Goal: Check status: Check status

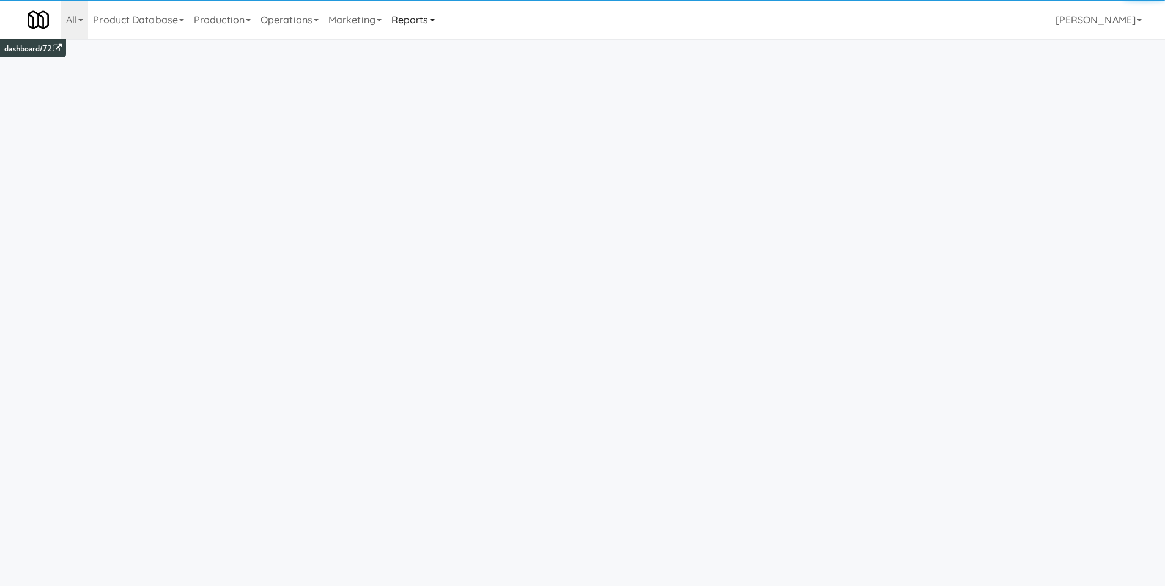
click at [408, 15] on link "Reports" at bounding box center [412, 19] width 53 height 39
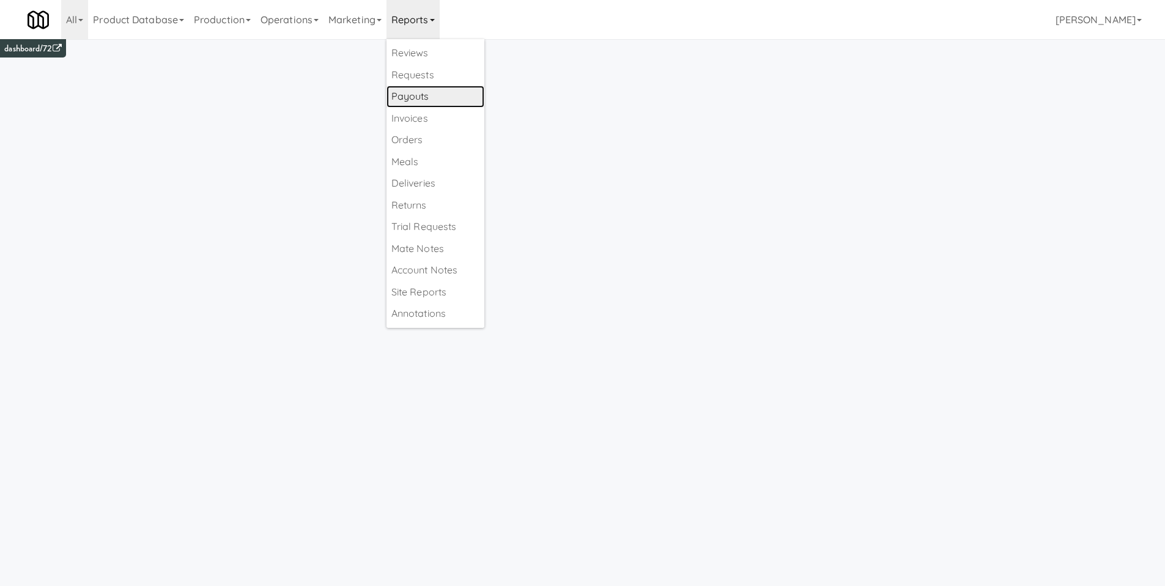
click at [450, 98] on link "Payouts" at bounding box center [435, 97] width 98 height 22
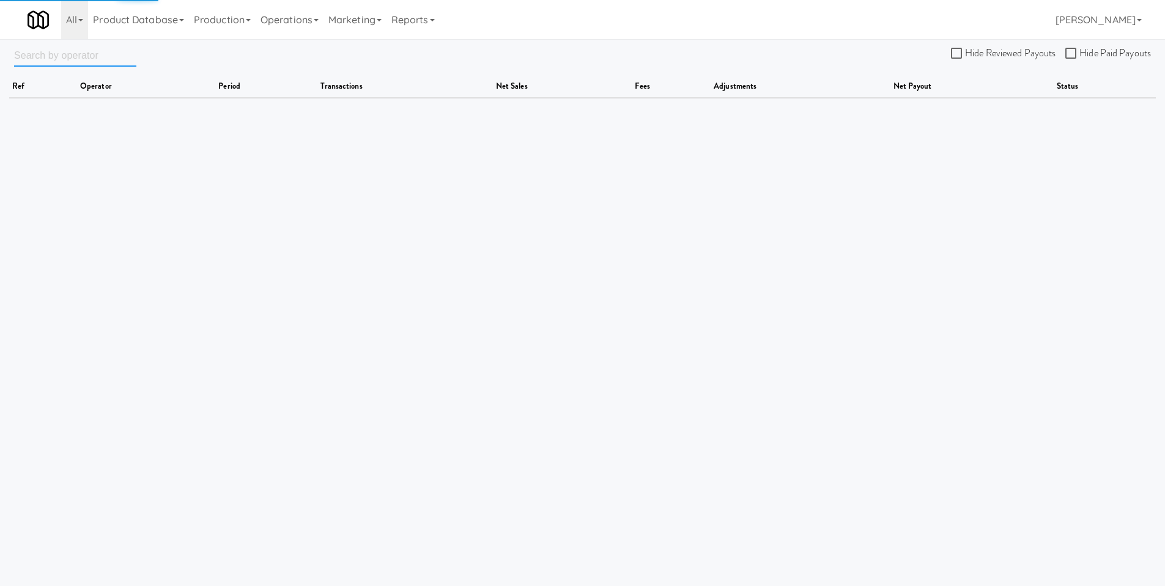
click at [64, 58] on input "text" at bounding box center [75, 55] width 122 height 23
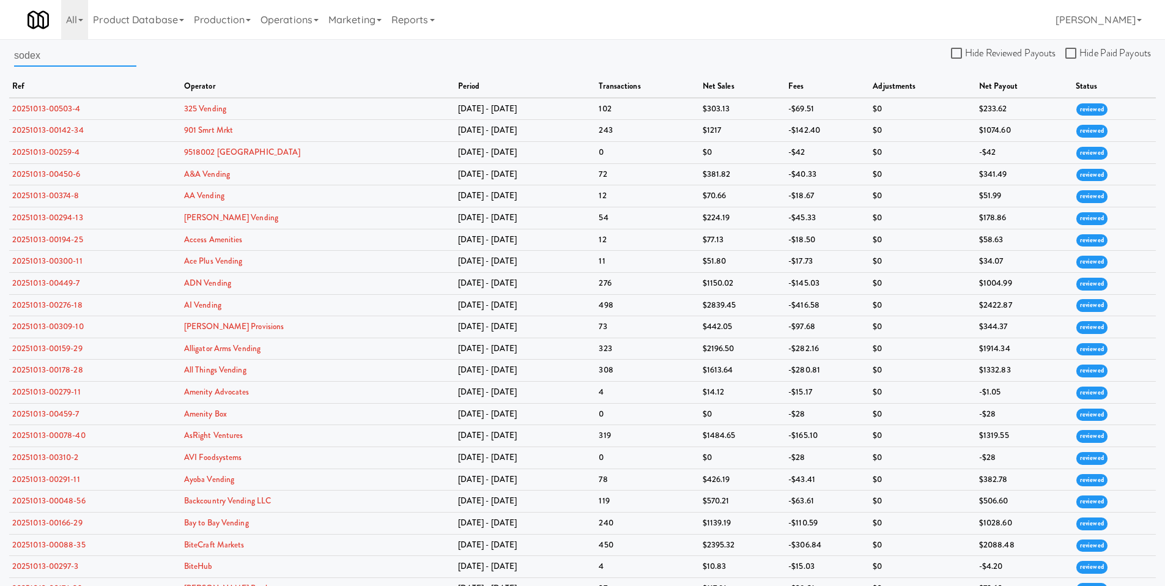
type input "sodex"
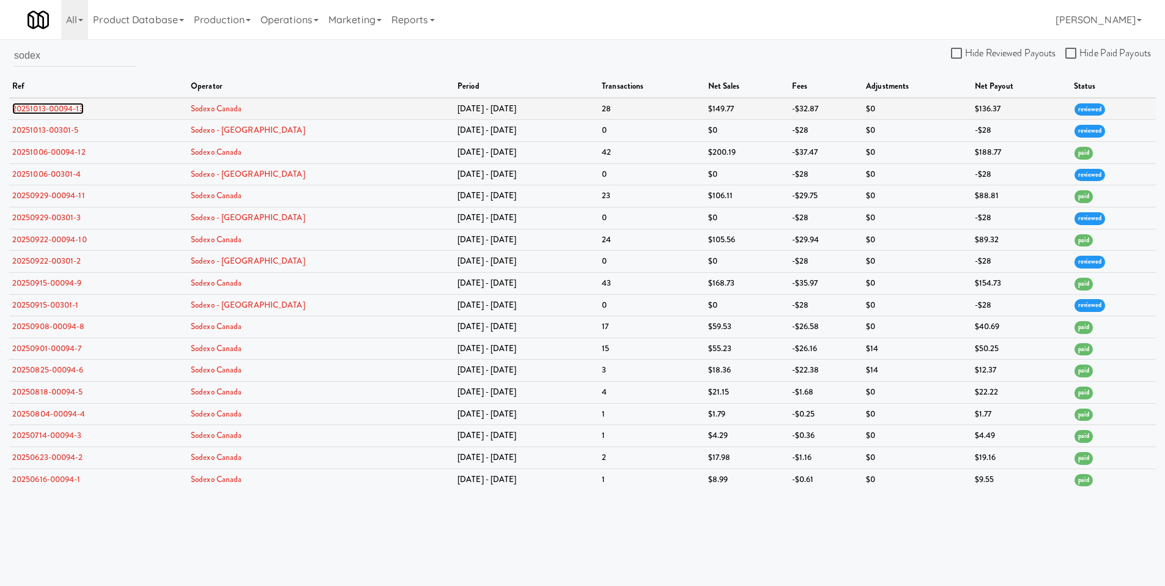
click at [57, 112] on link "20251013-00094-13" at bounding box center [48, 109] width 72 height 12
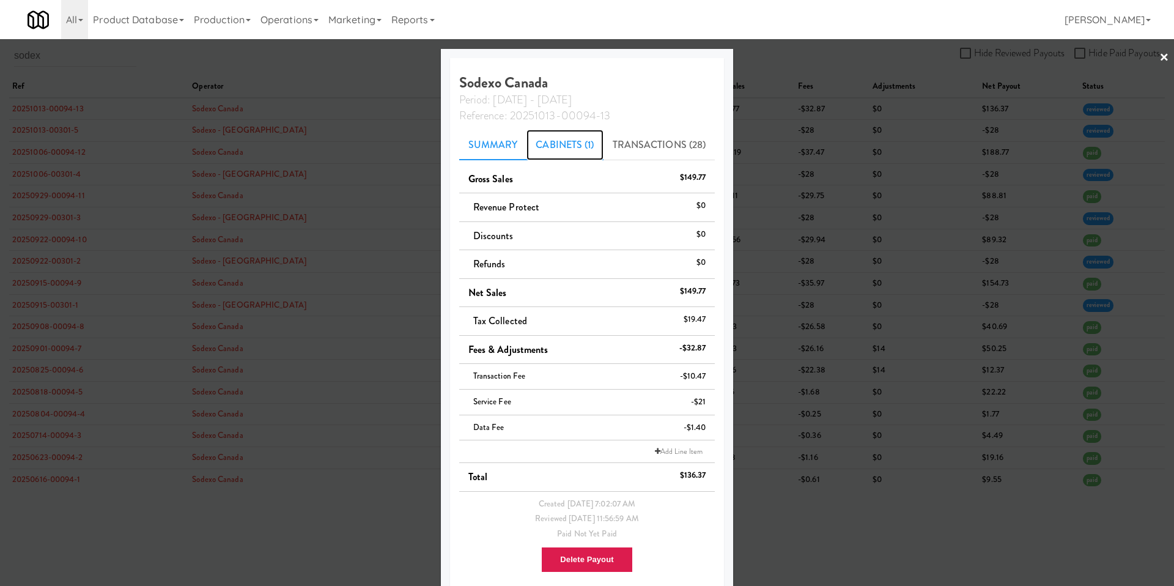
click at [563, 154] on link "Cabinets (1)" at bounding box center [565, 145] width 76 height 31
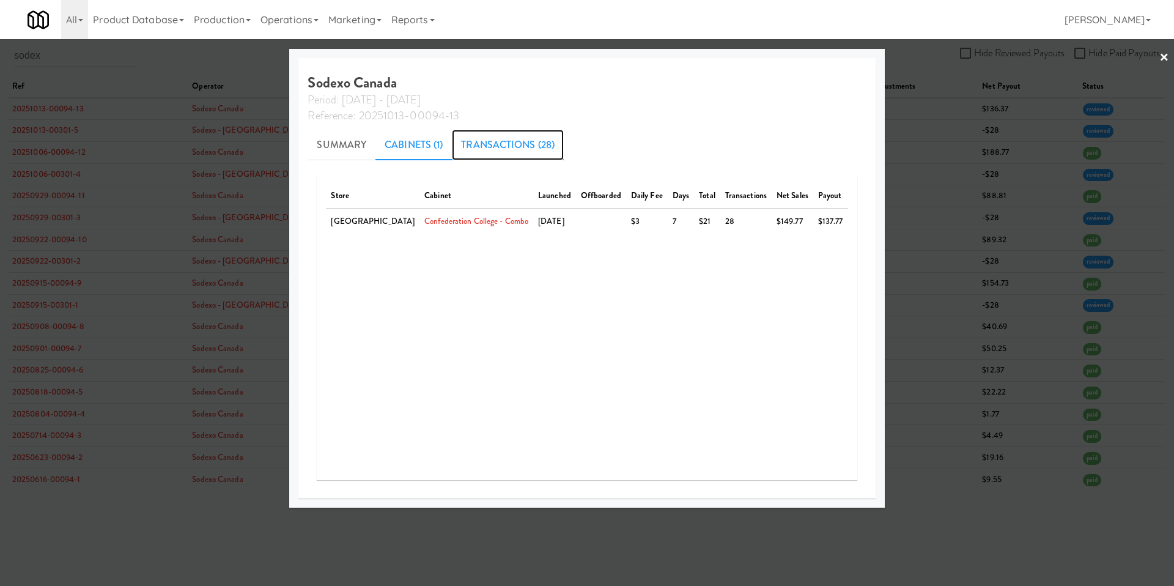
click at [484, 149] on link "Transactions (28)" at bounding box center [508, 145] width 112 height 31
